Goal: Information Seeking & Learning: Learn about a topic

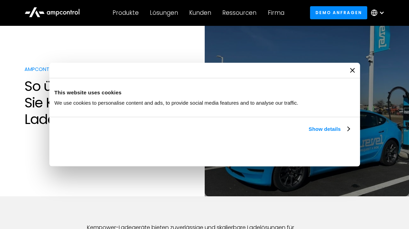
scroll to position [15, 0]
click at [350, 71] on icon "Close banner" at bounding box center [352, 70] width 5 height 5
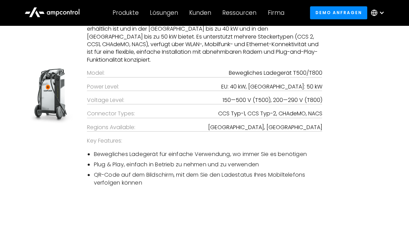
scroll to position [2297, 0]
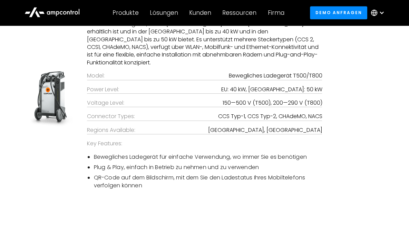
click at [243, 67] on p "Das Kempower Moveable Charger T500 und T800 ist ein vielseitiges Gleichstromlad…" at bounding box center [204, 39] width 235 height 54
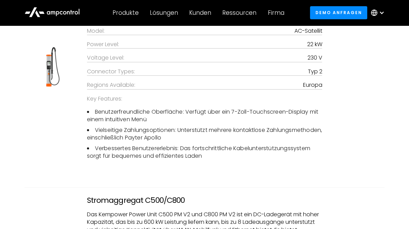
scroll to position [1887, 0]
click at [152, 122] on div "AC-Satellit Das Kempower AC Satellite V2 ist ein für den europäischen Markt ent…" at bounding box center [204, 66] width 249 height 197
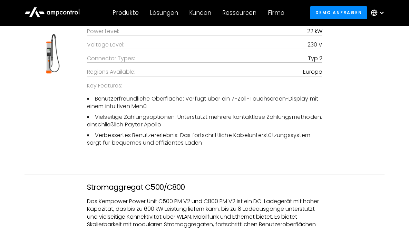
scroll to position [1901, 0]
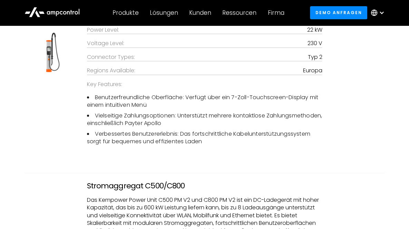
drag, startPoint x: 152, startPoint y: 122, endPoint x: 129, endPoint y: 145, distance: 32.4
click at [129, 109] on li "Benutzerfreundliche Oberfläche: Verfügt über ein 7-Zoll-Touchscreen-Display mit…" at bounding box center [204, 102] width 235 height 16
click at [187, 146] on li "Verbessertes Benutzererlebnis: Das fortschrittliche Kabelunterstützungssystem s…" at bounding box center [204, 138] width 235 height 16
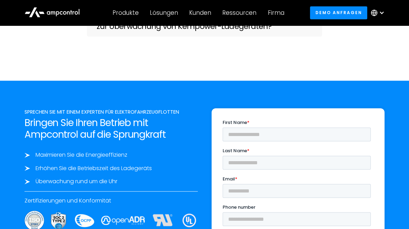
scroll to position [2714, 0]
